Goal: Information Seeking & Learning: Learn about a topic

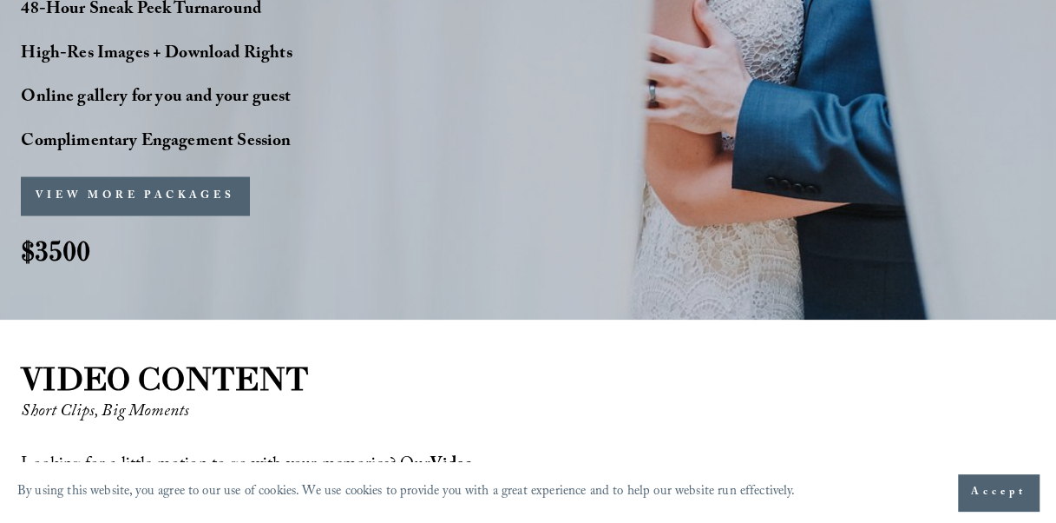
scroll to position [1649, 0]
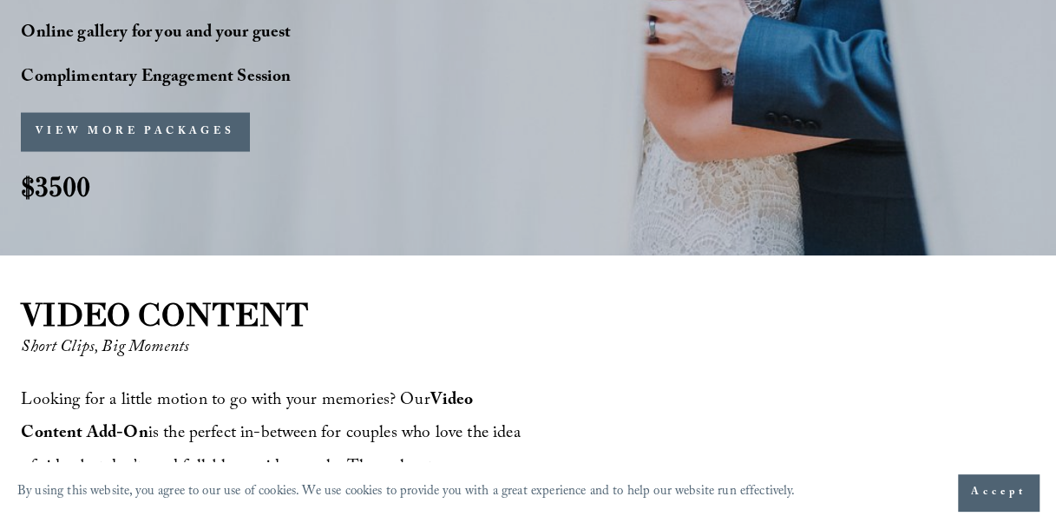
click at [161, 126] on button "VIEW MORE PACKAGES" at bounding box center [135, 132] width 228 height 38
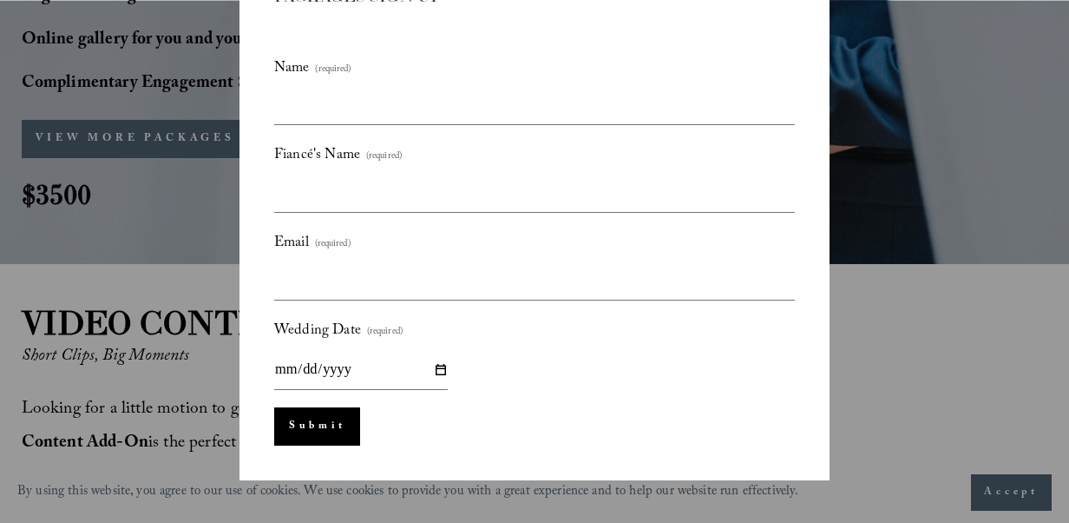
scroll to position [0, 0]
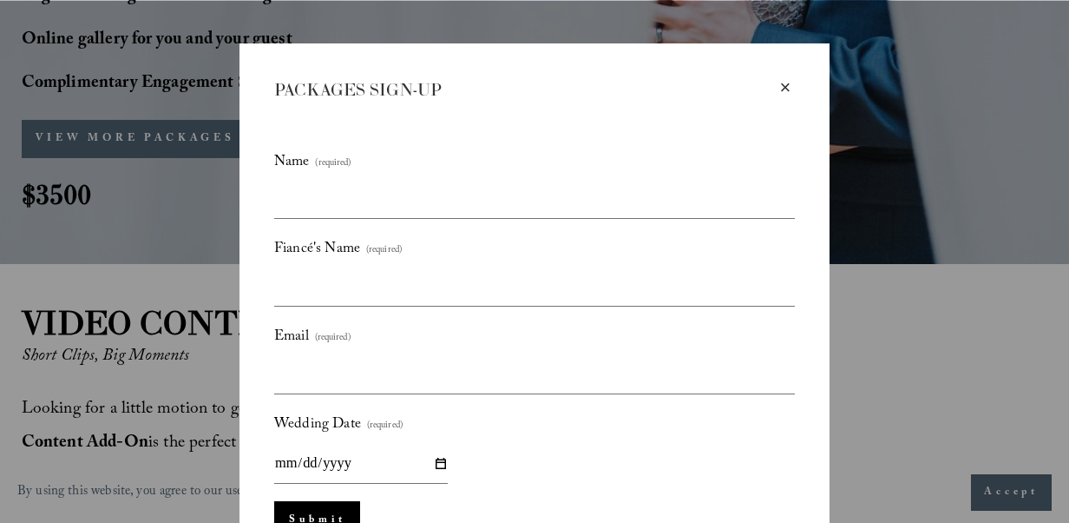
drag, startPoint x: 779, startPoint y: 89, endPoint x: 454, endPoint y: 110, distance: 326.2
click at [779, 88] on div "×" at bounding box center [785, 87] width 19 height 19
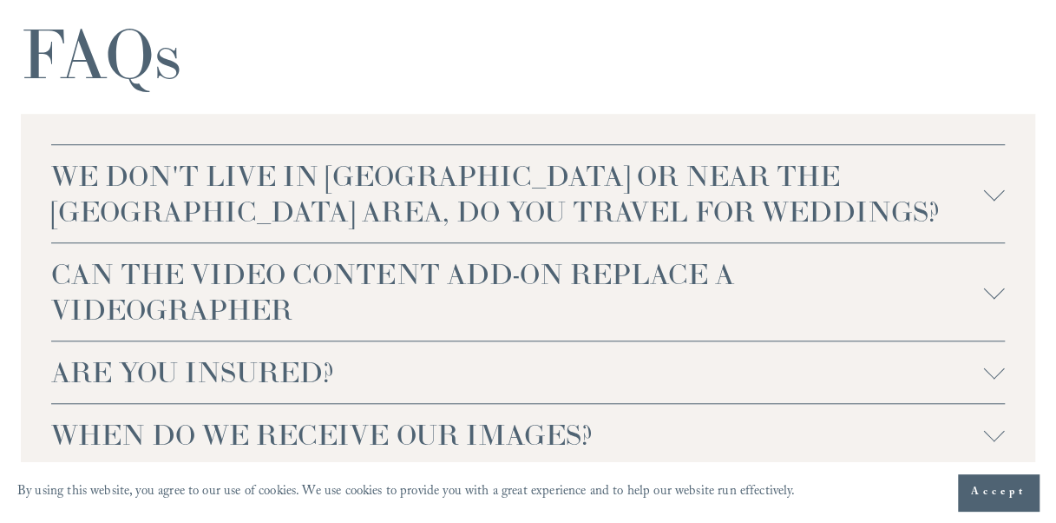
scroll to position [3819, 0]
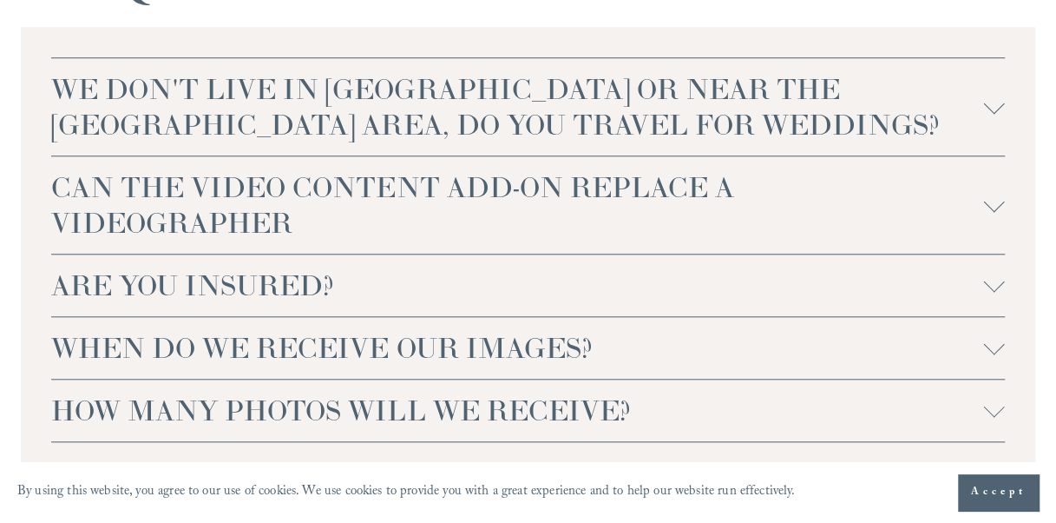
click at [993, 114] on div at bounding box center [994, 103] width 21 height 21
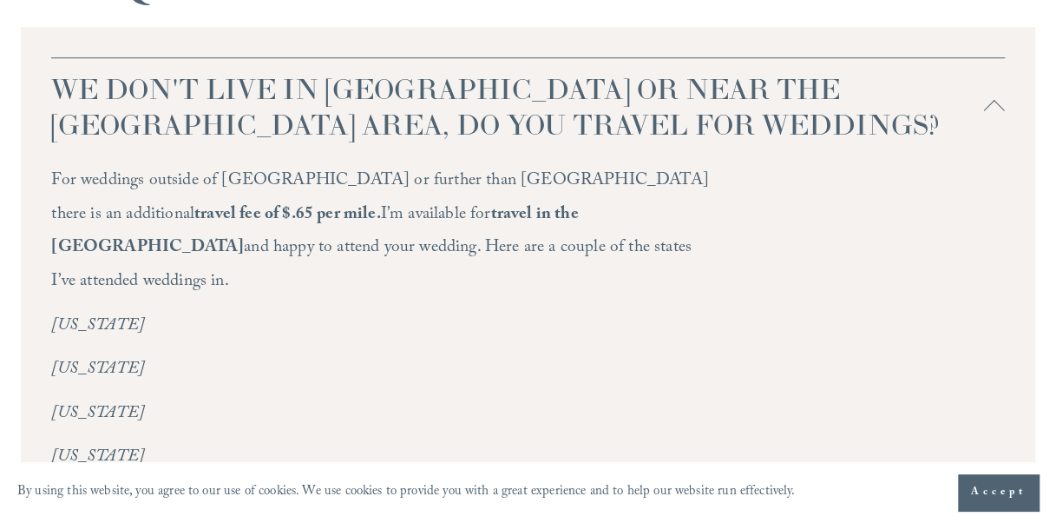
click at [991, 121] on div at bounding box center [994, 110] width 21 height 21
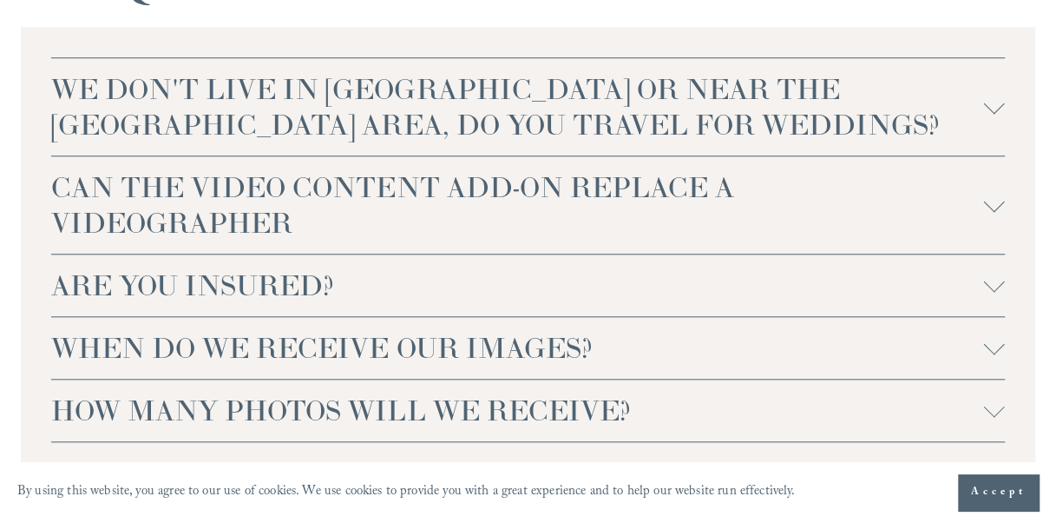
click at [991, 114] on div at bounding box center [994, 103] width 21 height 21
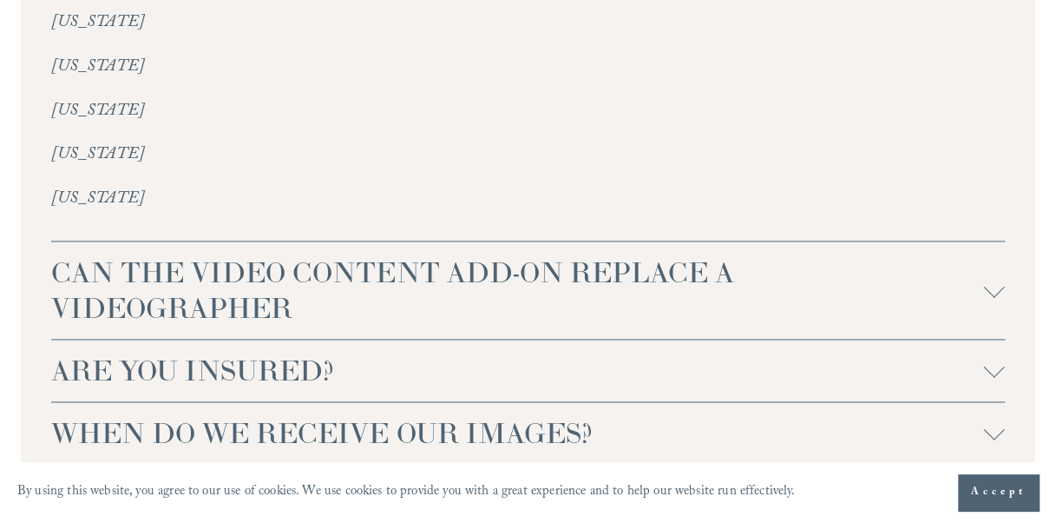
scroll to position [4340, 0]
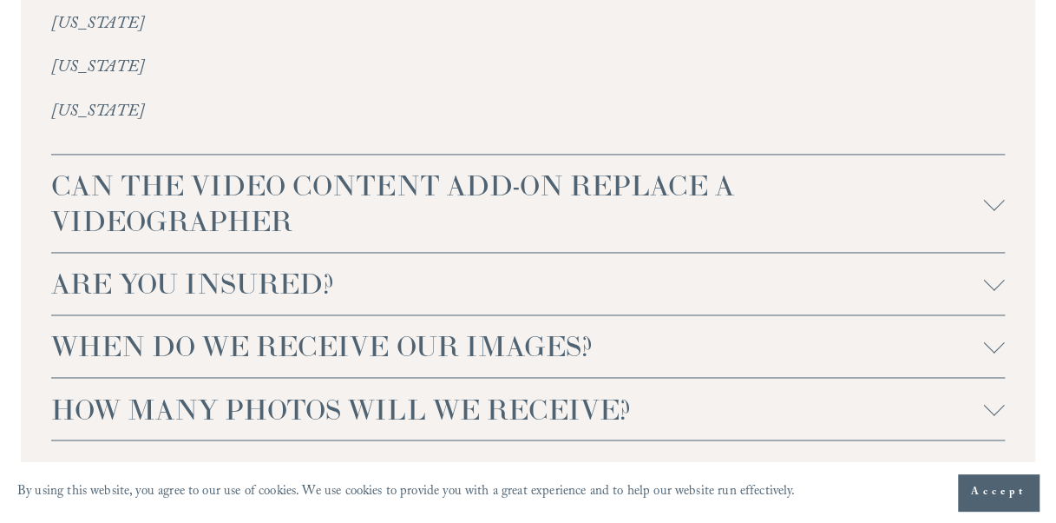
click at [994, 189] on div at bounding box center [994, 199] width 21 height 21
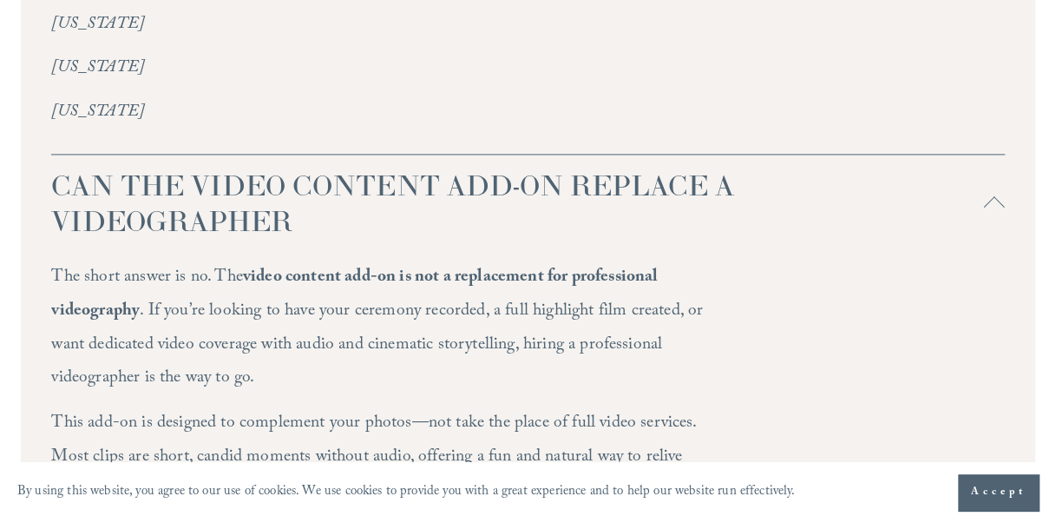
click at [995, 197] on div at bounding box center [994, 207] width 21 height 21
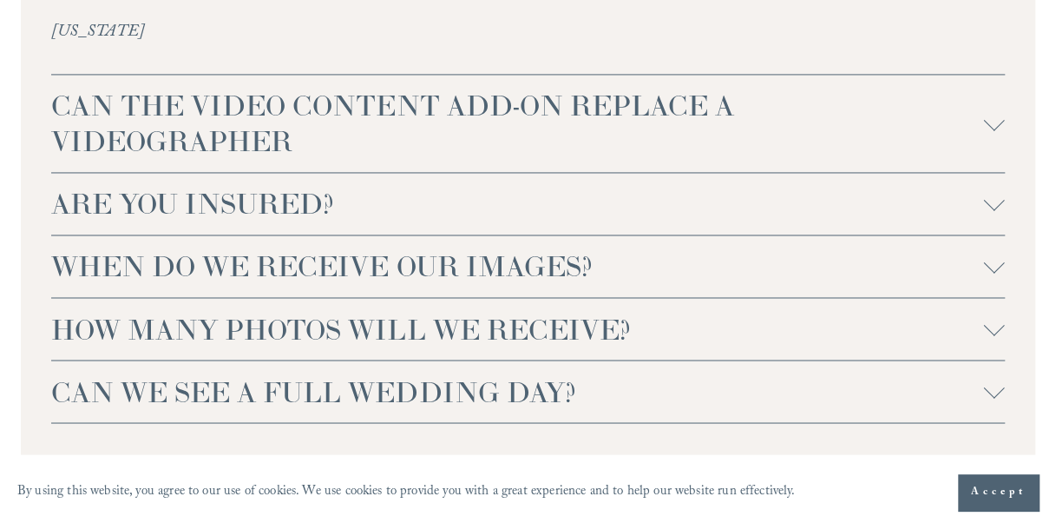
scroll to position [4427, 0]
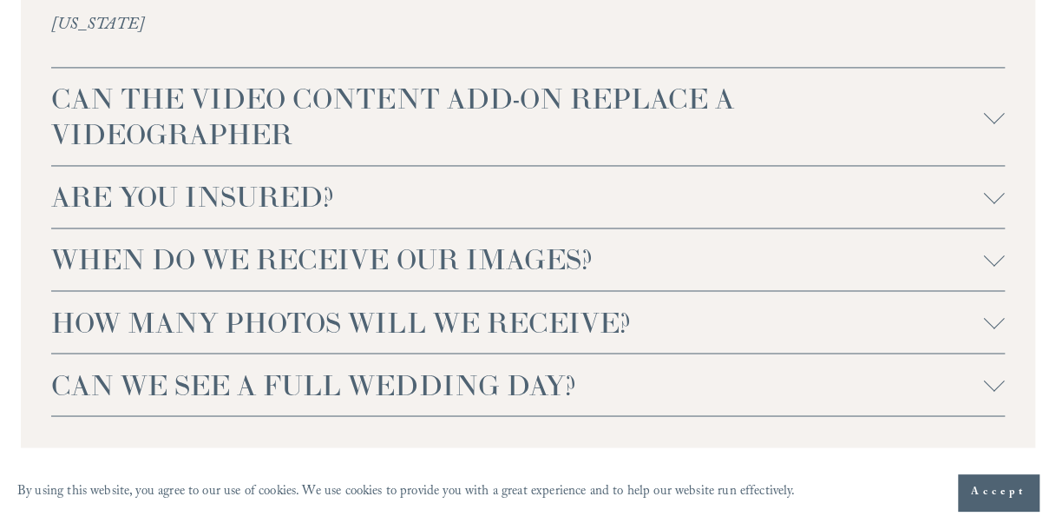
click at [445, 185] on span "ARE YOU INSURED?" at bounding box center [517, 197] width 932 height 36
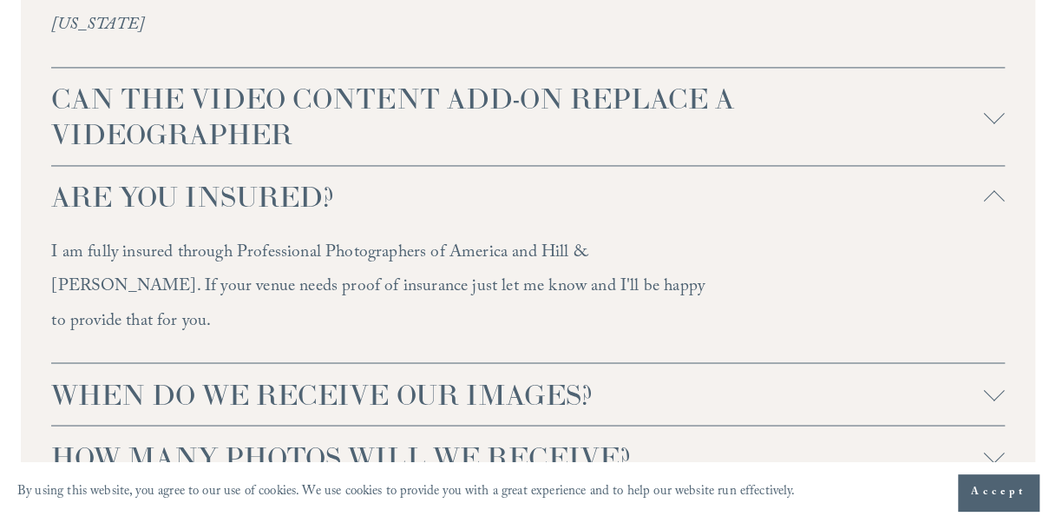
click at [989, 187] on div at bounding box center [994, 197] width 21 height 21
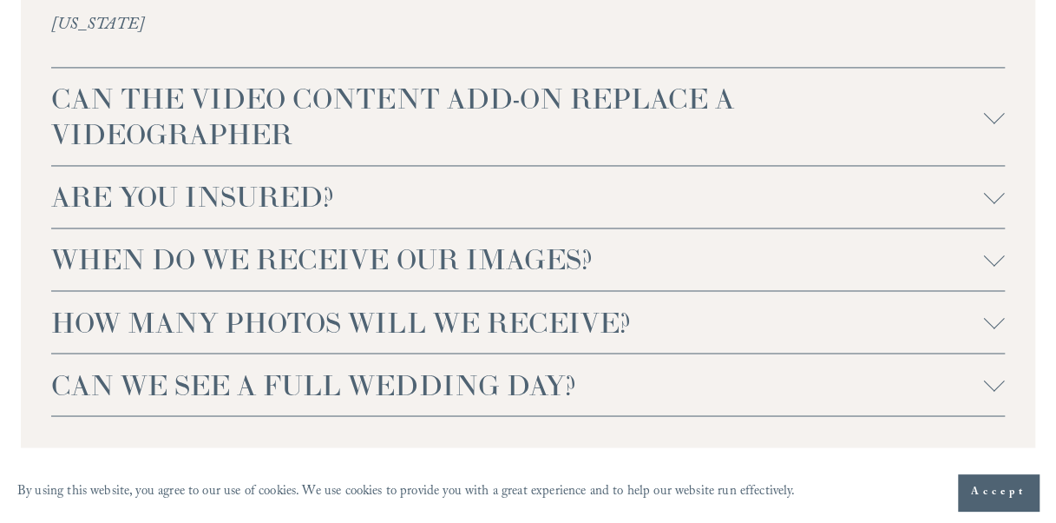
click at [806, 255] on span "WHEN DO WE RECEIVE OUR IMAGES?" at bounding box center [517, 259] width 932 height 36
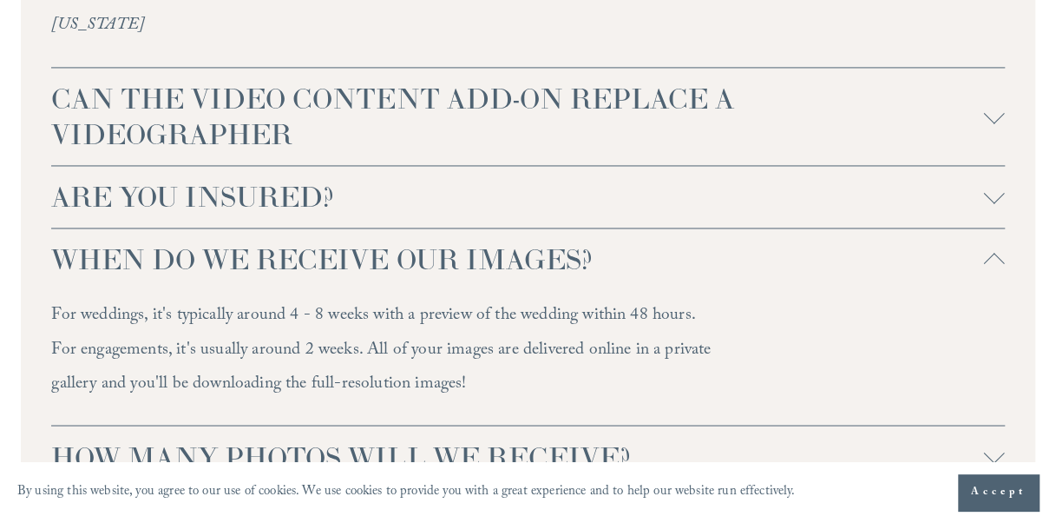
click at [986, 249] on div at bounding box center [994, 259] width 21 height 21
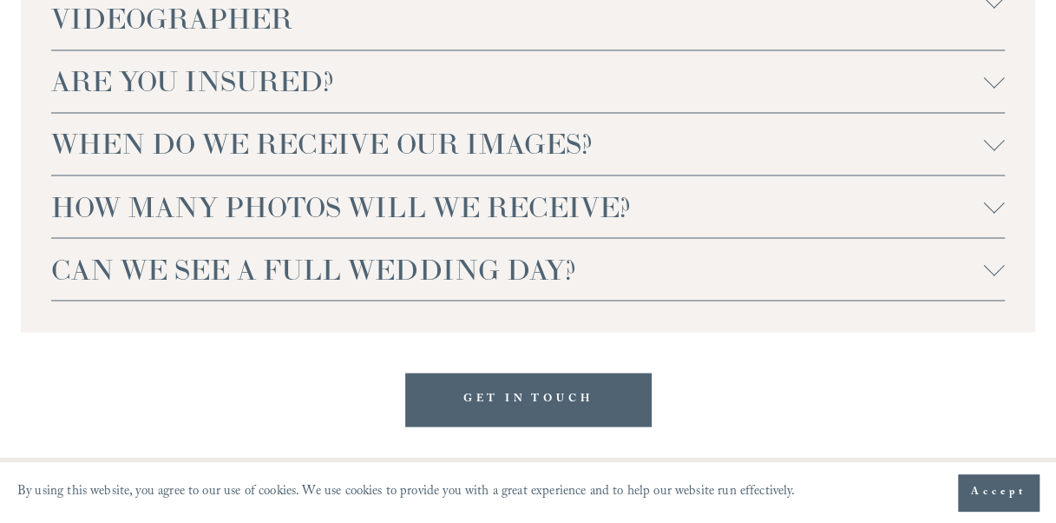
scroll to position [4601, 0]
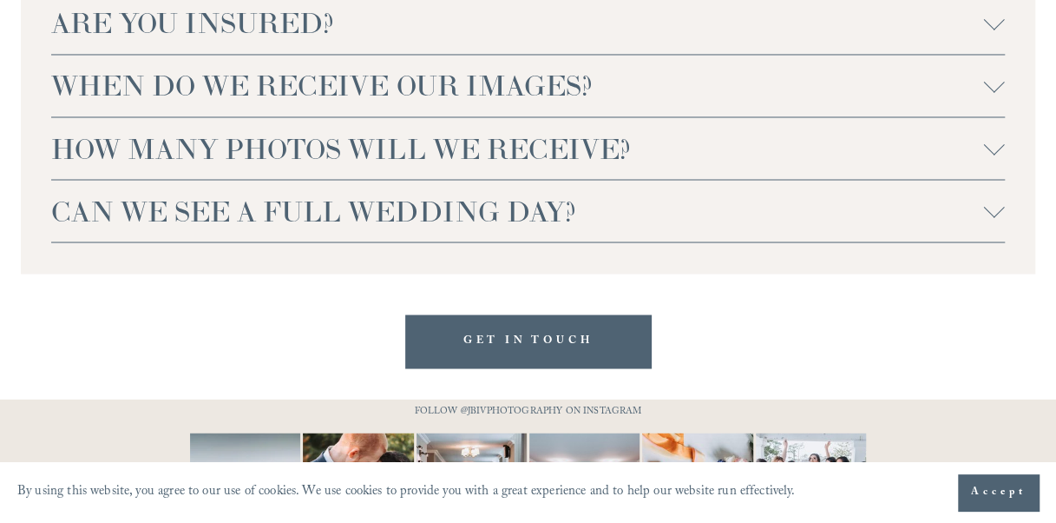
click at [990, 135] on div at bounding box center [994, 145] width 21 height 21
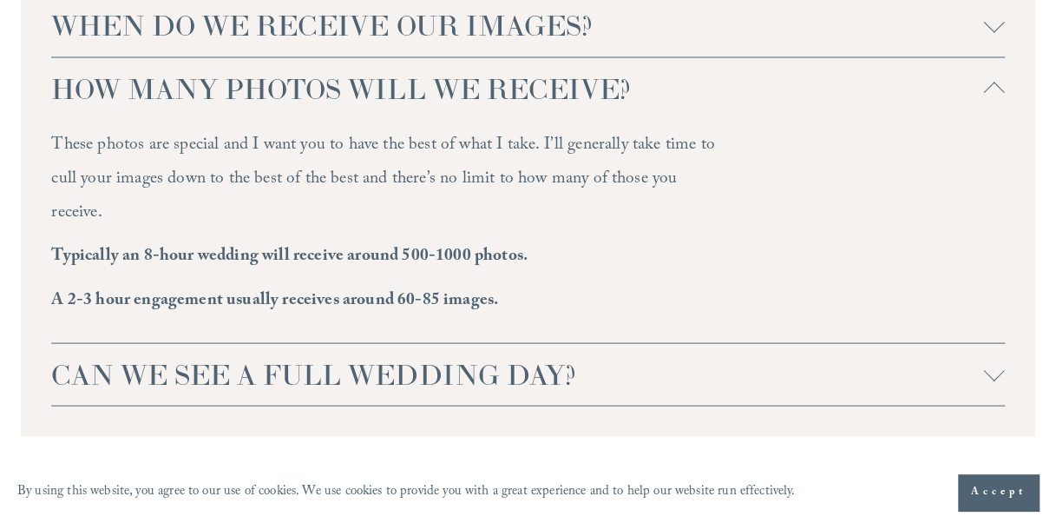
scroll to position [4687, 0]
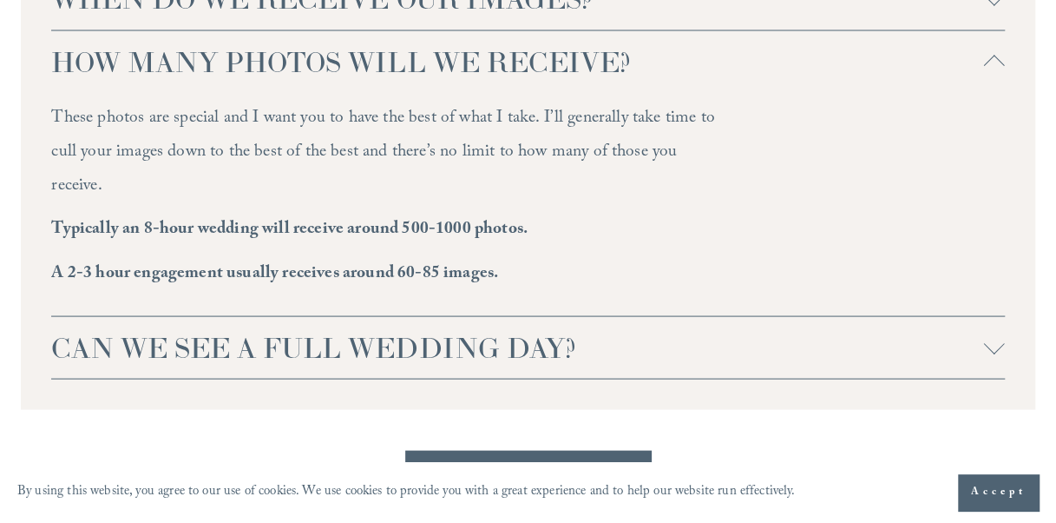
click at [977, 329] on span "CAN WE SEE A FULL WEDDING DAY?" at bounding box center [517, 347] width 932 height 36
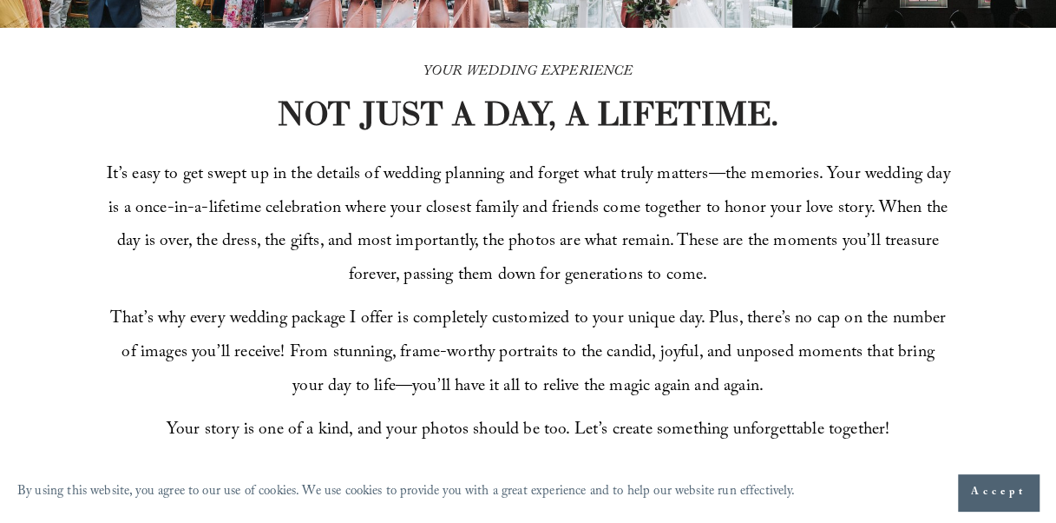
scroll to position [0, 0]
